Goal: Information Seeking & Learning: Learn about a topic

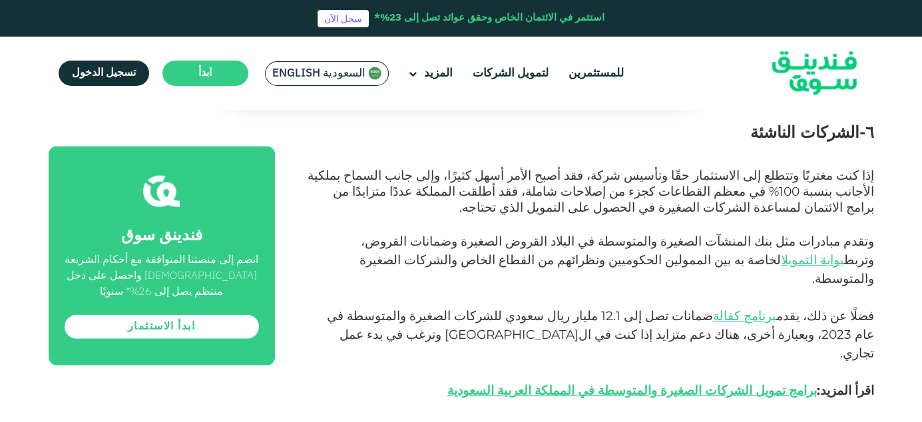
scroll to position [2397, 0]
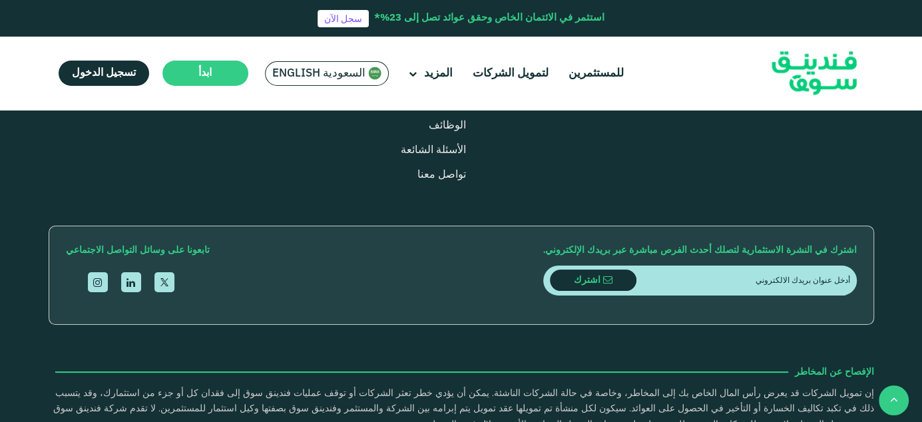
scroll to position [1598, 0]
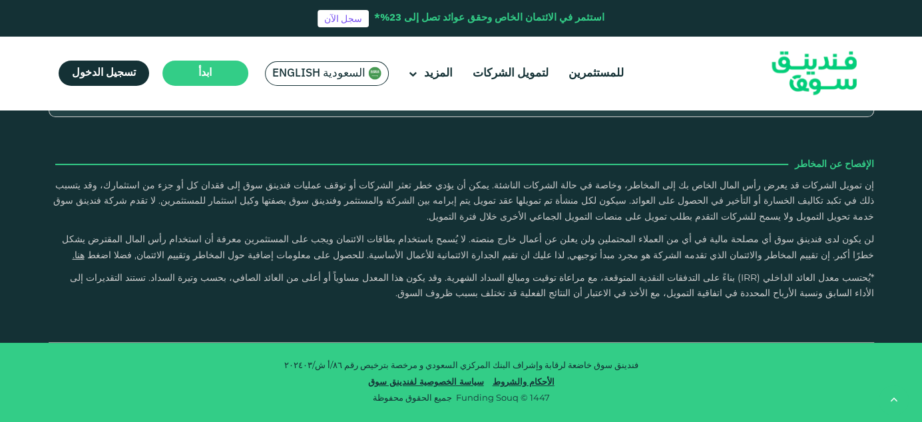
type tc-range-slider "4"
type tc-range-slider "10000"
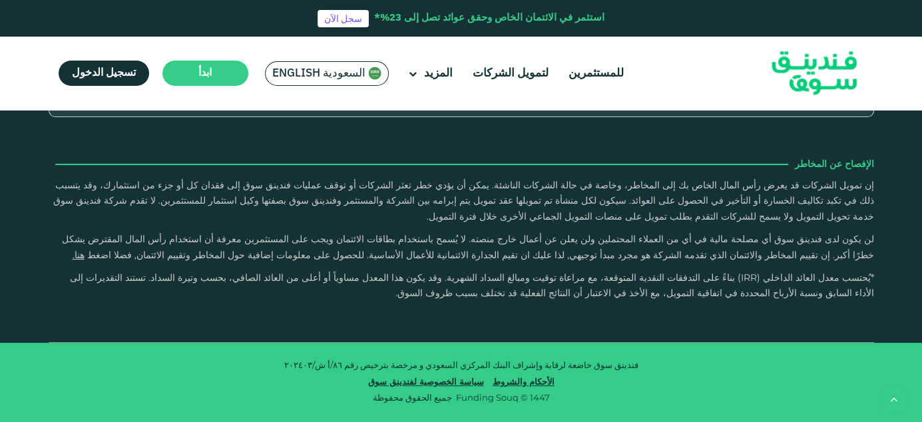
drag, startPoint x: 811, startPoint y: 232, endPoint x: 829, endPoint y: 237, distance: 18.6
drag, startPoint x: 435, startPoint y: 232, endPoint x: 584, endPoint y: 230, distance: 149.1
type tc-range-slider "5"
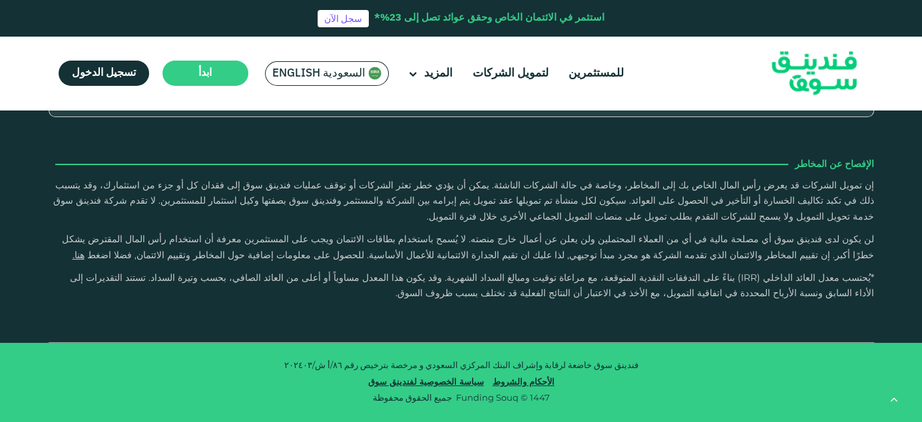
type tc-range-slider "10000"
drag, startPoint x: 810, startPoint y: 236, endPoint x: 829, endPoint y: 237, distance: 19.3
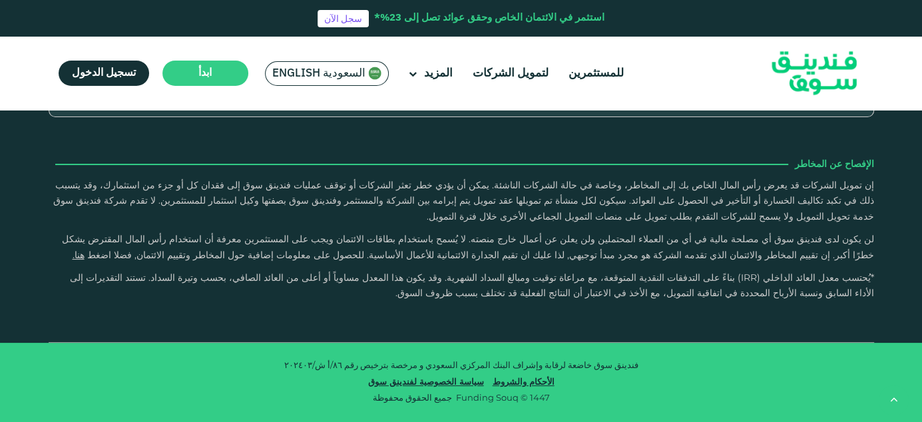
type tc-range-slider "10000"
click at [894, 105] on header "استثمر في الائتمان الخاص وحقق عوائد تصل إلى 23%* سجل الآن للمستثمرين لتمويل الش…" at bounding box center [461, 55] width 922 height 110
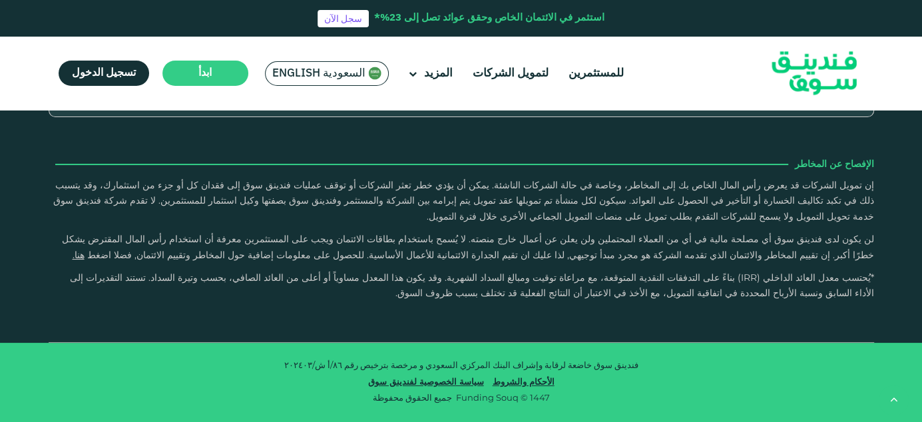
radio input "true"
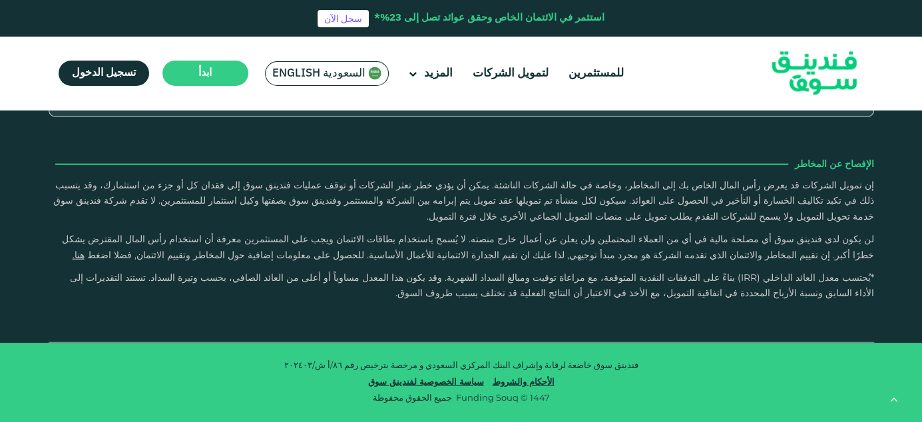
type tc-range-slider "10000"
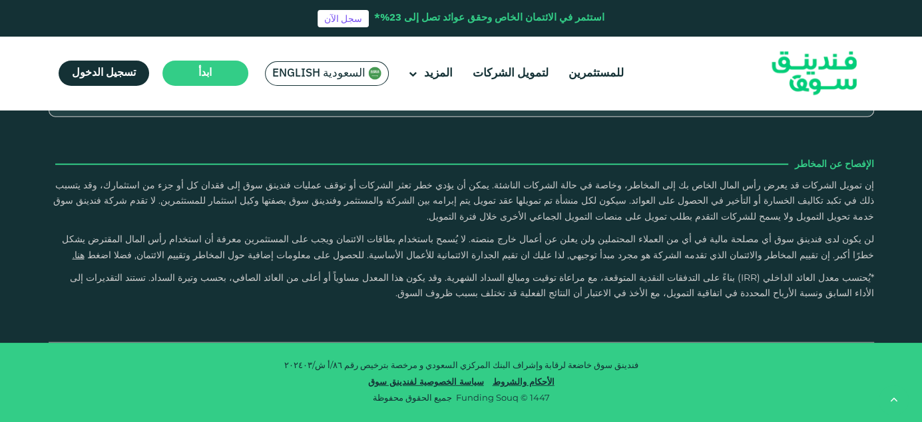
radio input "true"
type tc-range-slider "1"
drag, startPoint x: 377, startPoint y: 222, endPoint x: 587, endPoint y: 221, distance: 209.6
